Goal: Navigation & Orientation: Go to known website

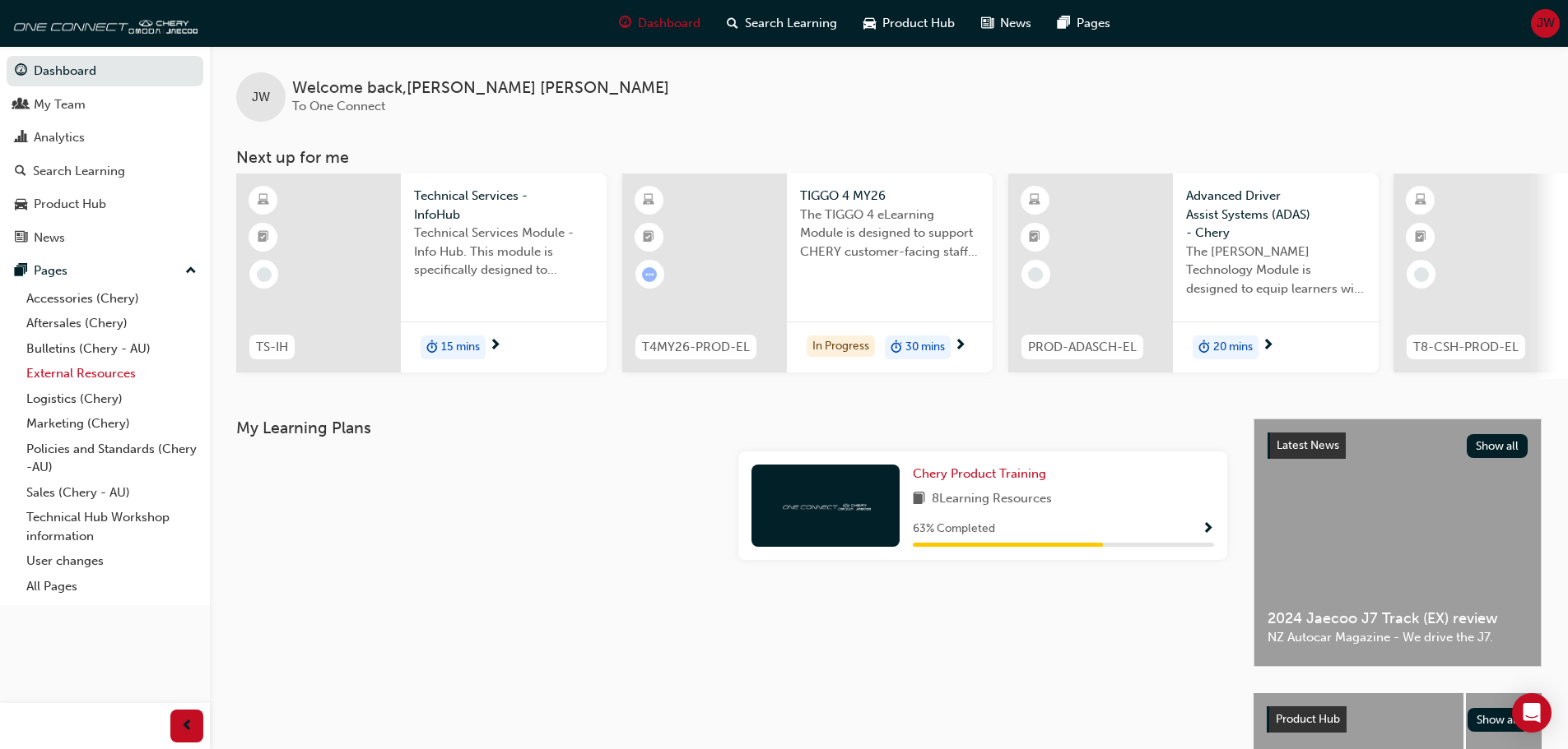
click at [71, 376] on link "External Resources" at bounding box center [111, 374] width 183 height 26
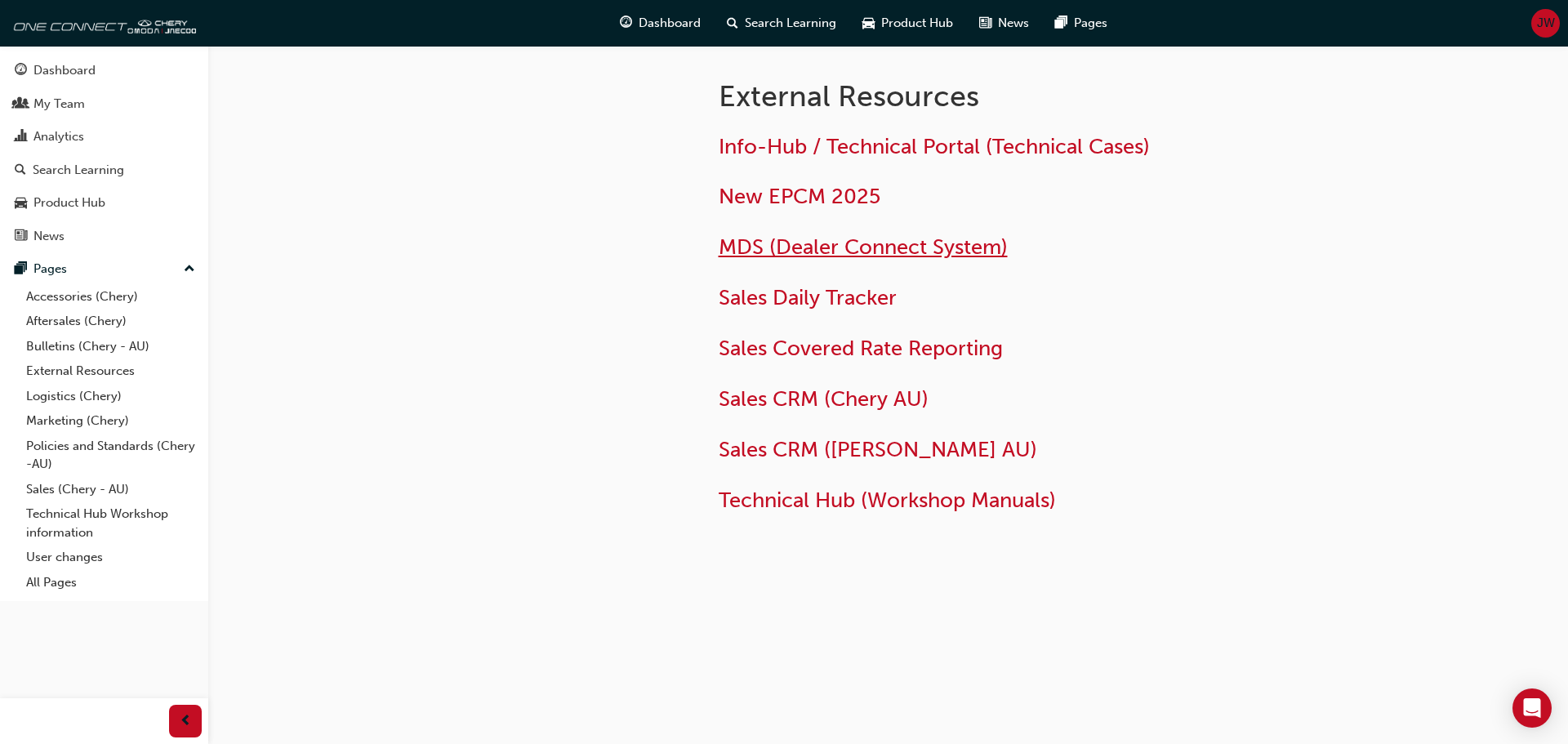
click at [768, 250] on span "MDS (Dealer Connect System)" at bounding box center [864, 248] width 289 height 26
